Goal: Check status: Check status

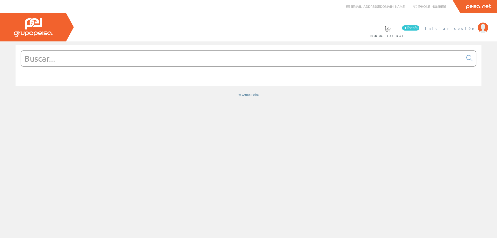
click at [464, 29] on span "Iniciar sesión" at bounding box center [450, 28] width 50 height 5
click at [464, 29] on span "David Bretones" at bounding box center [451, 28] width 47 height 5
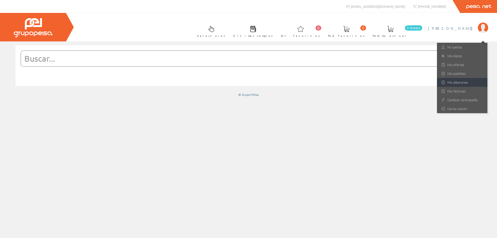
click at [452, 85] on link "Mis albaranes" at bounding box center [462, 82] width 51 height 9
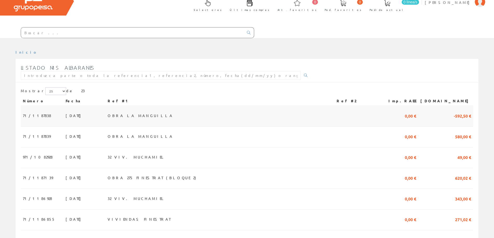
scroll to position [52, 0]
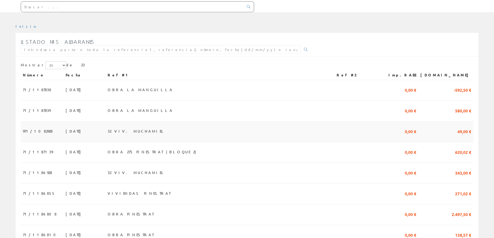
click at [83, 136] on td "[DATE]" at bounding box center [84, 132] width 42 height 21
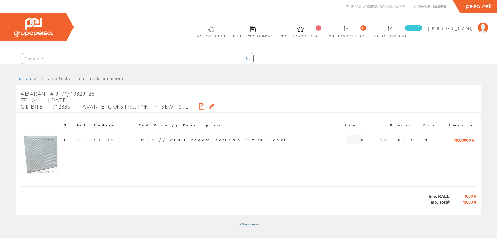
click at [209, 107] on icon at bounding box center [211, 106] width 5 height 4
